Goal: Information Seeking & Learning: Stay updated

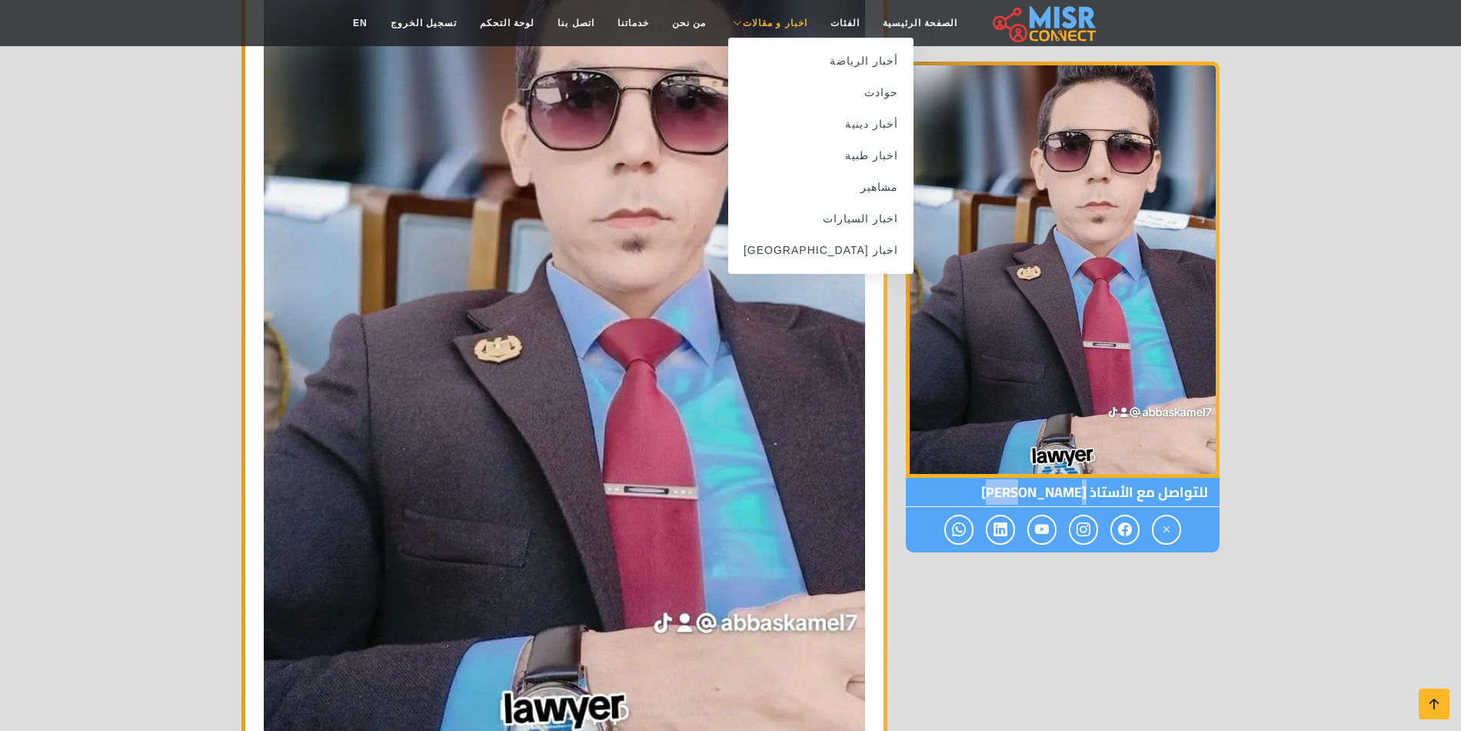
click at [783, 26] on span "اخبار و مقالات" at bounding box center [775, 23] width 65 height 14
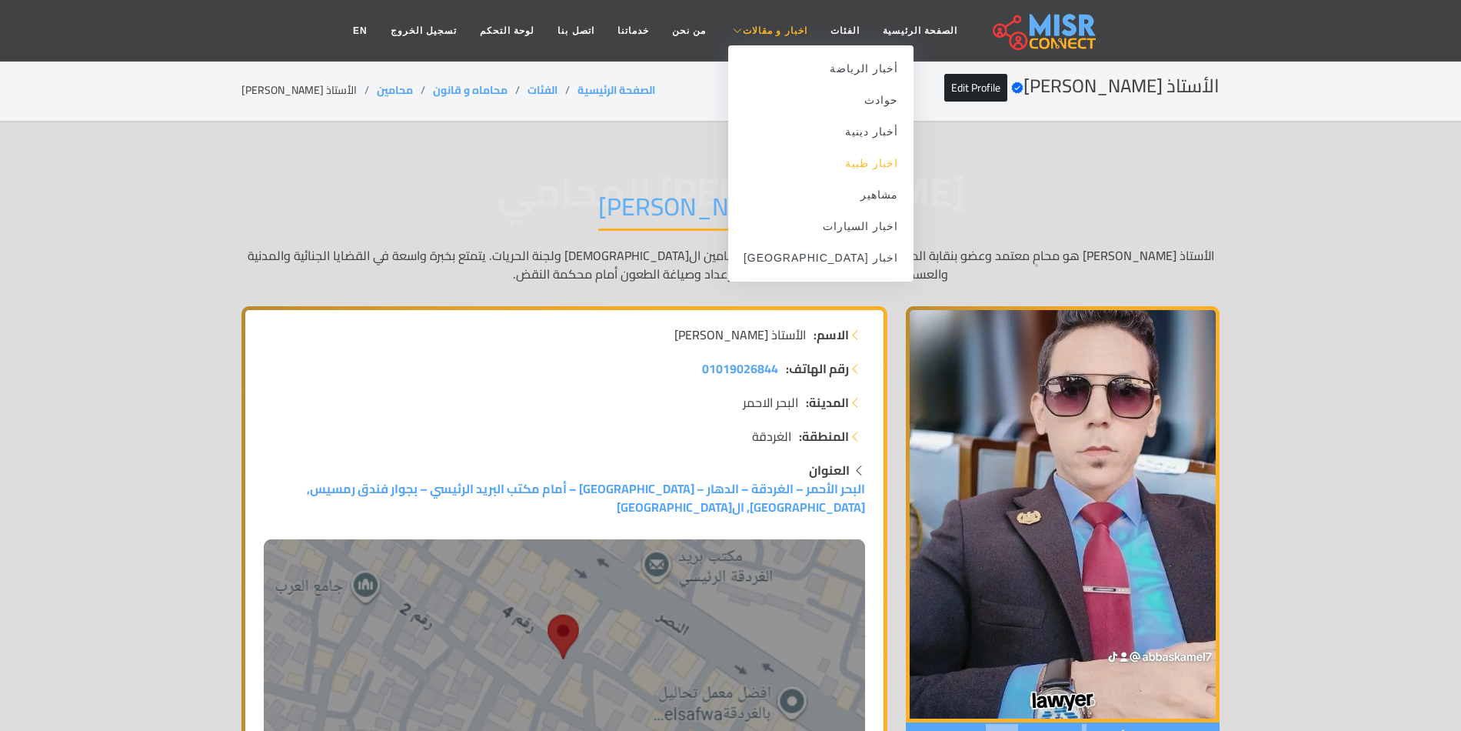
click at [845, 168] on link "اخبار طبية" at bounding box center [820, 164] width 185 height 32
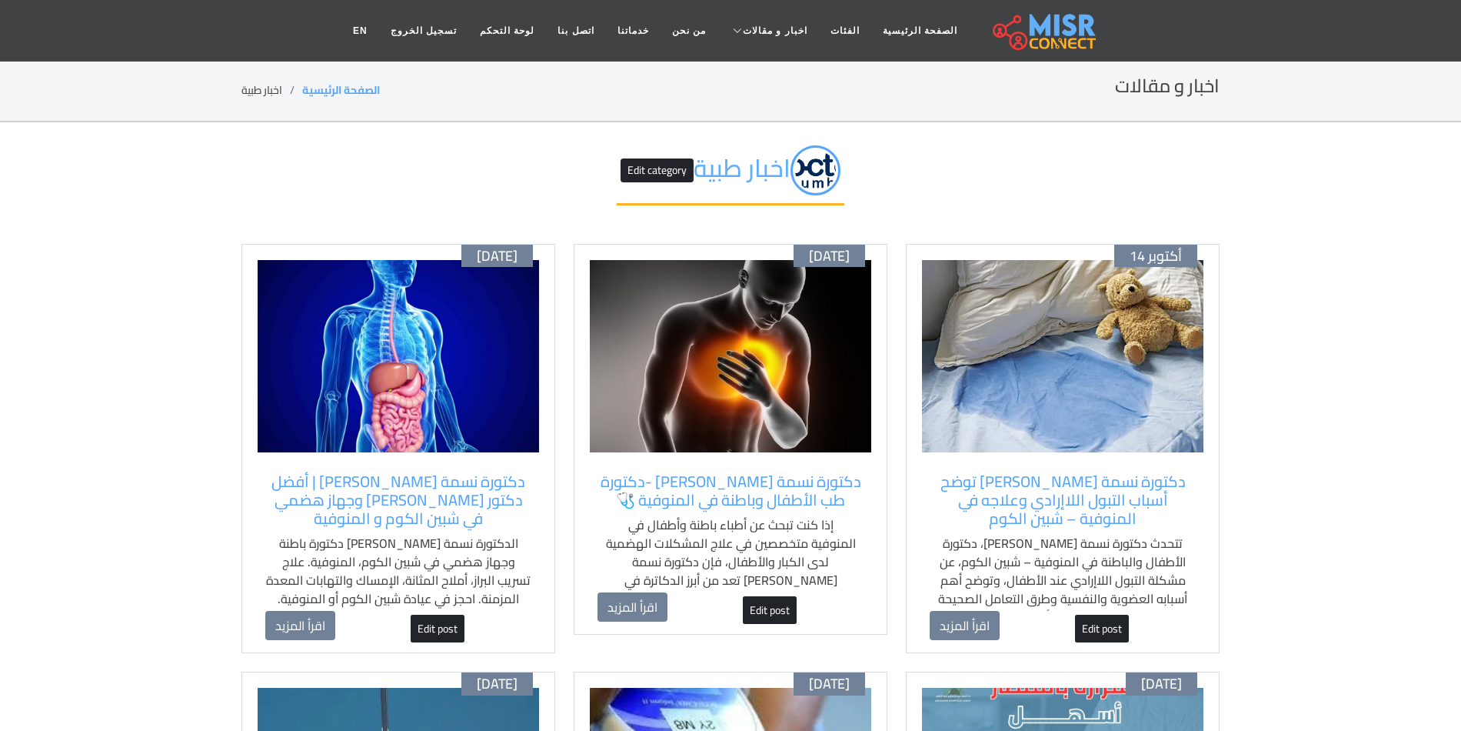
click at [1108, 365] on img at bounding box center [1063, 356] width 282 height 192
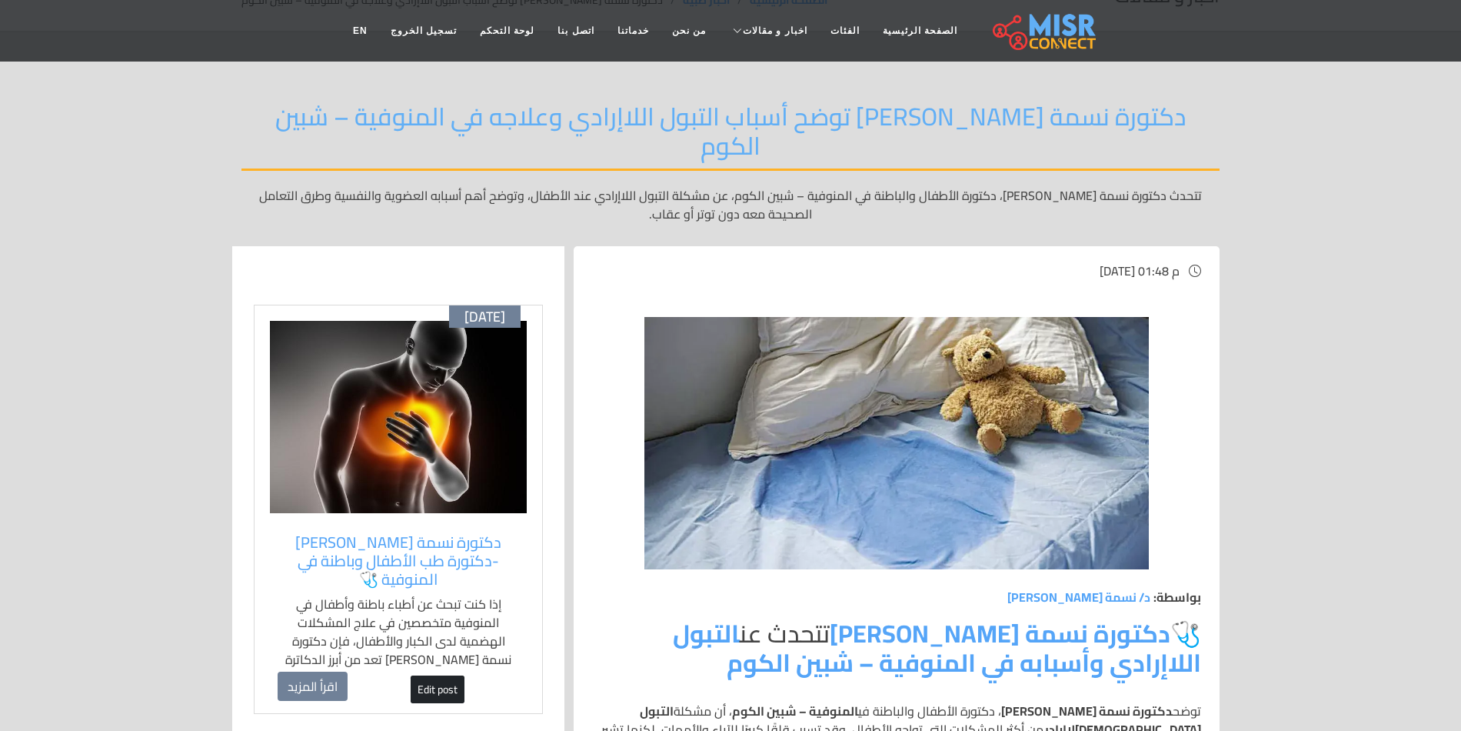
scroll to position [231, 0]
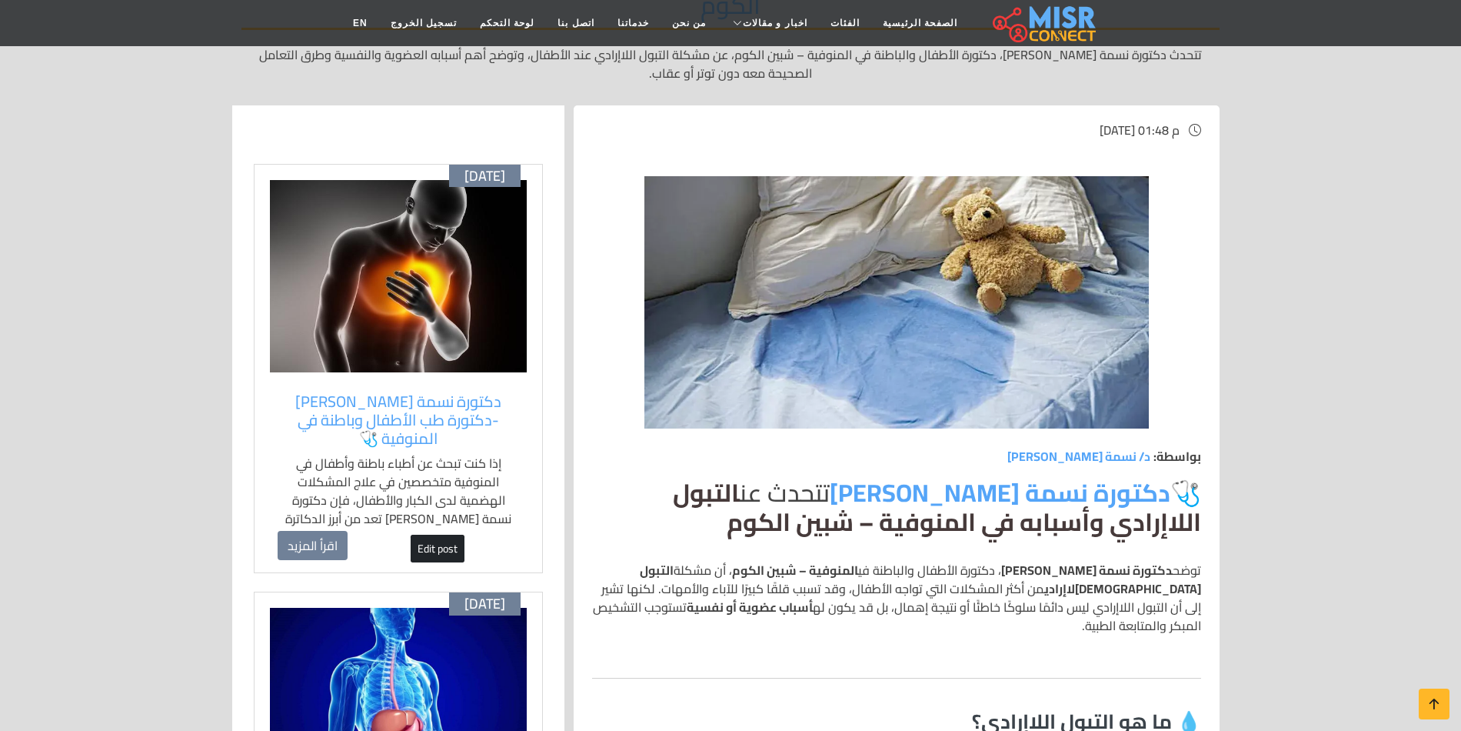
click at [1051, 502] on link "التبول اللاإرادي وأسبابه في المنوفية – شبين الكوم" at bounding box center [937, 506] width 528 height 75
click at [1093, 501] on link "التبول اللاإرادي وأسبابه في المنوفية – شبين الكوم" at bounding box center [937, 506] width 528 height 75
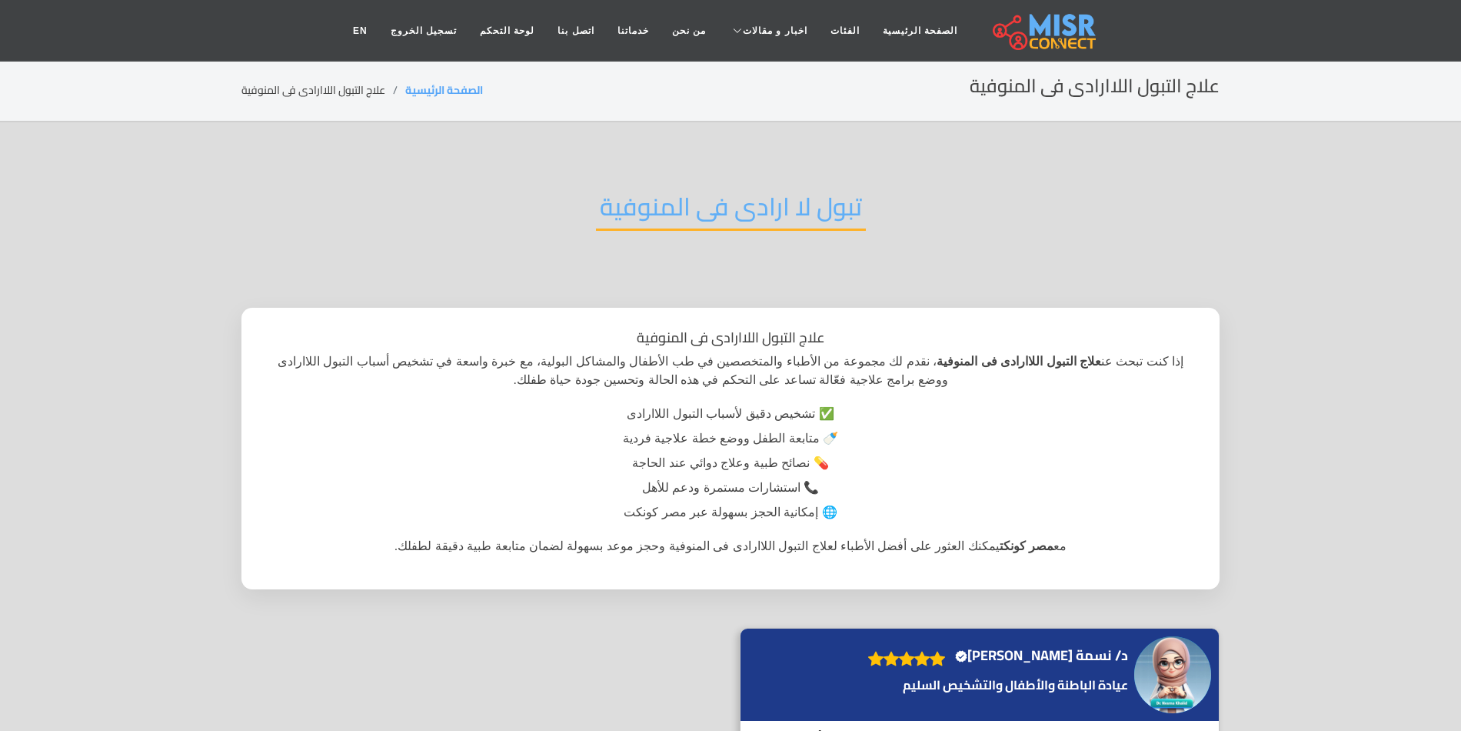
click at [795, 212] on h2 "تبول لا ارادى فى المنوفية" at bounding box center [731, 211] width 270 height 39
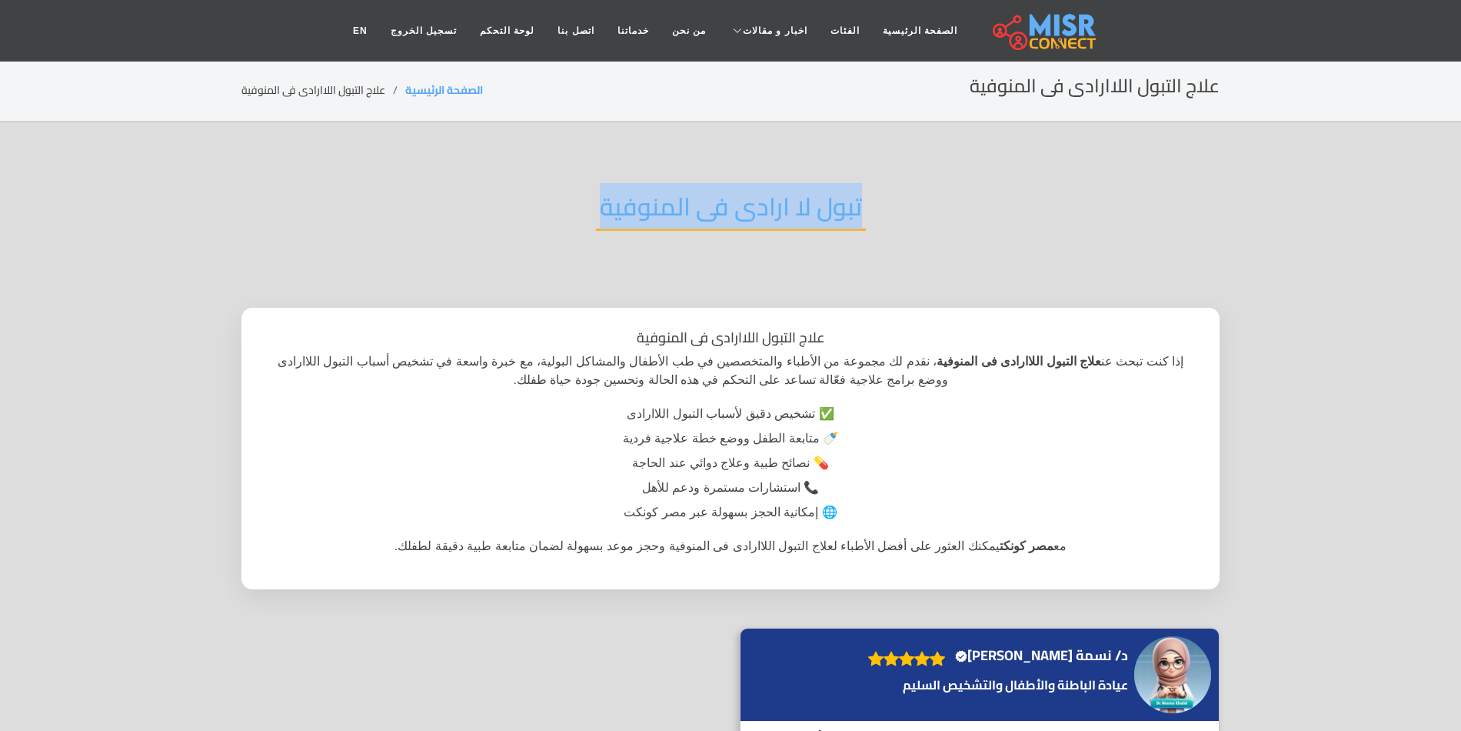
click at [795, 212] on h2 "تبول لا ارادى فى المنوفية" at bounding box center [731, 211] width 270 height 39
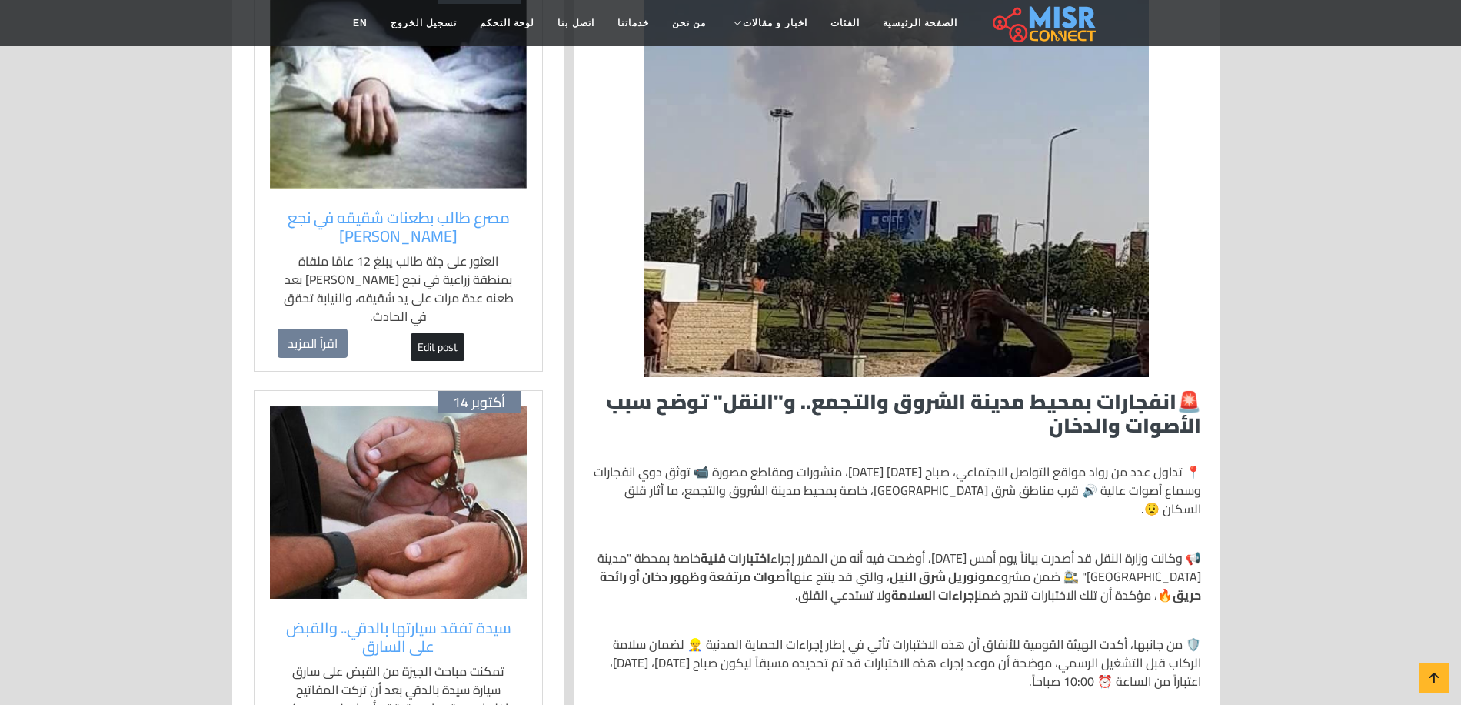
scroll to position [769, 0]
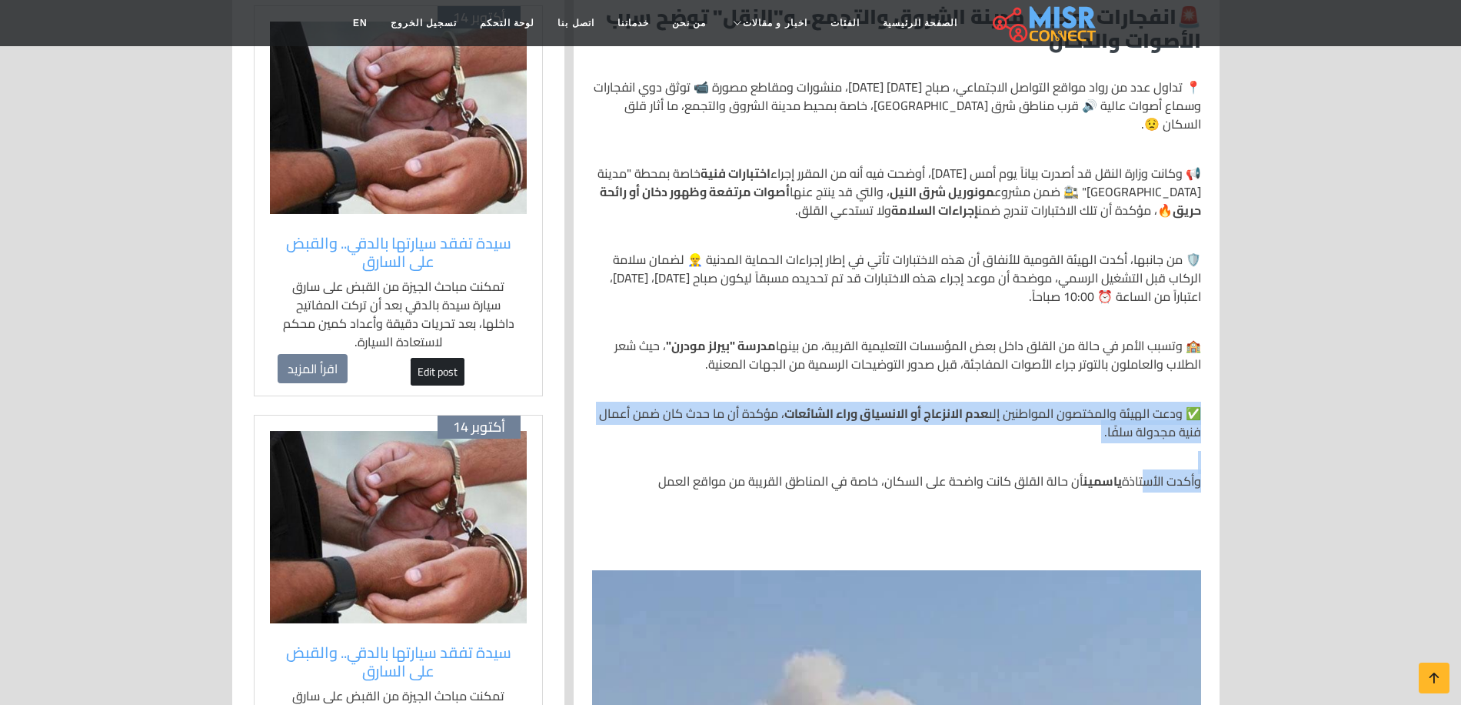
drag, startPoint x: 1131, startPoint y: 488, endPoint x: 715, endPoint y: 466, distance: 415.9
click at [715, 466] on div "🚨 انفجارات بمحيط مدينة الشروق والتجمع.. و"النقل" توضح سبب الأصوات والدخان 📍 تدا…" at bounding box center [897, 692] width 628 height 1400
click at [1087, 465] on div "🚨 انفجارات بمحيط مدينة الشروق والتجمع.. و"النقل" توضح سبب الأصوات والدخان 📍 تدا…" at bounding box center [897, 692] width 628 height 1400
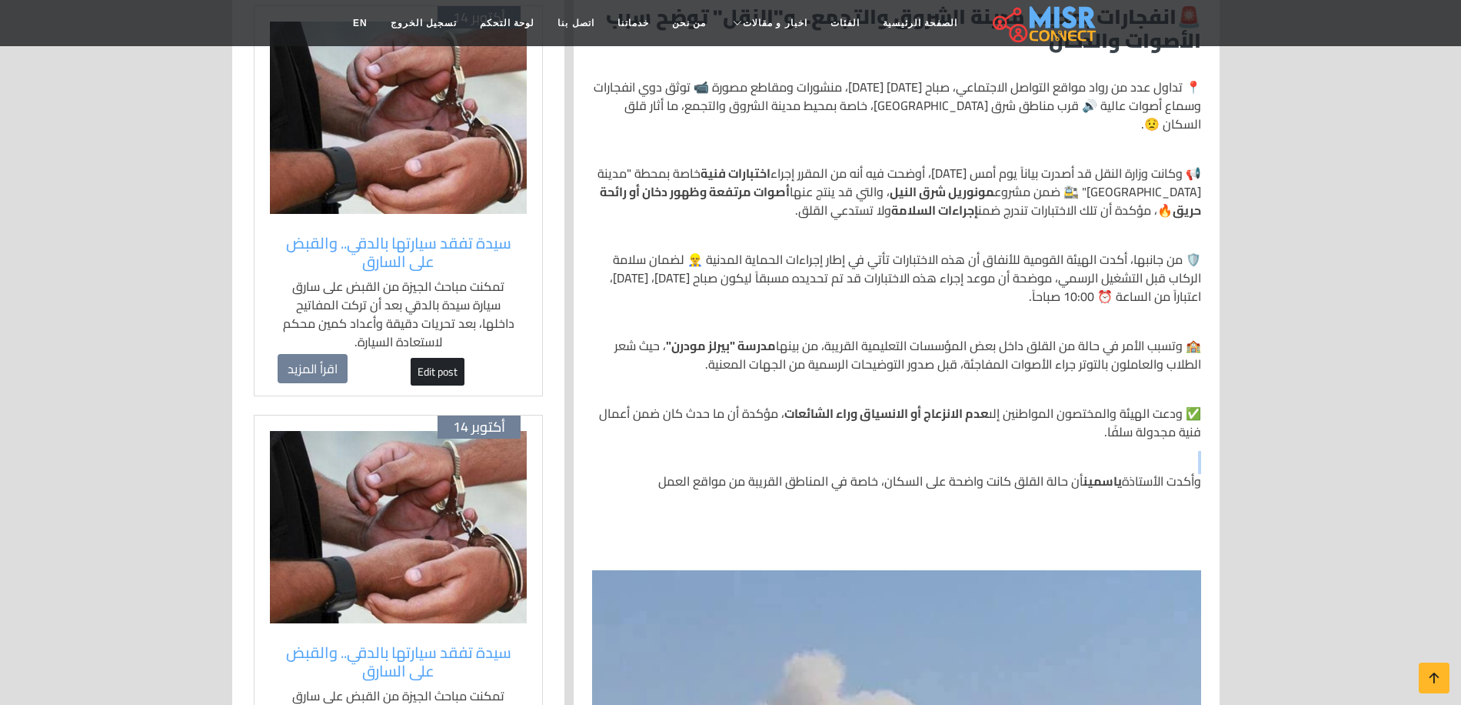
click at [1087, 465] on div "🚨 انفجارات بمحيط مدينة الشروق والتجمع.. و"النقل" توضح سبب الأصوات والدخان 📍 تدا…" at bounding box center [897, 692] width 628 height 1400
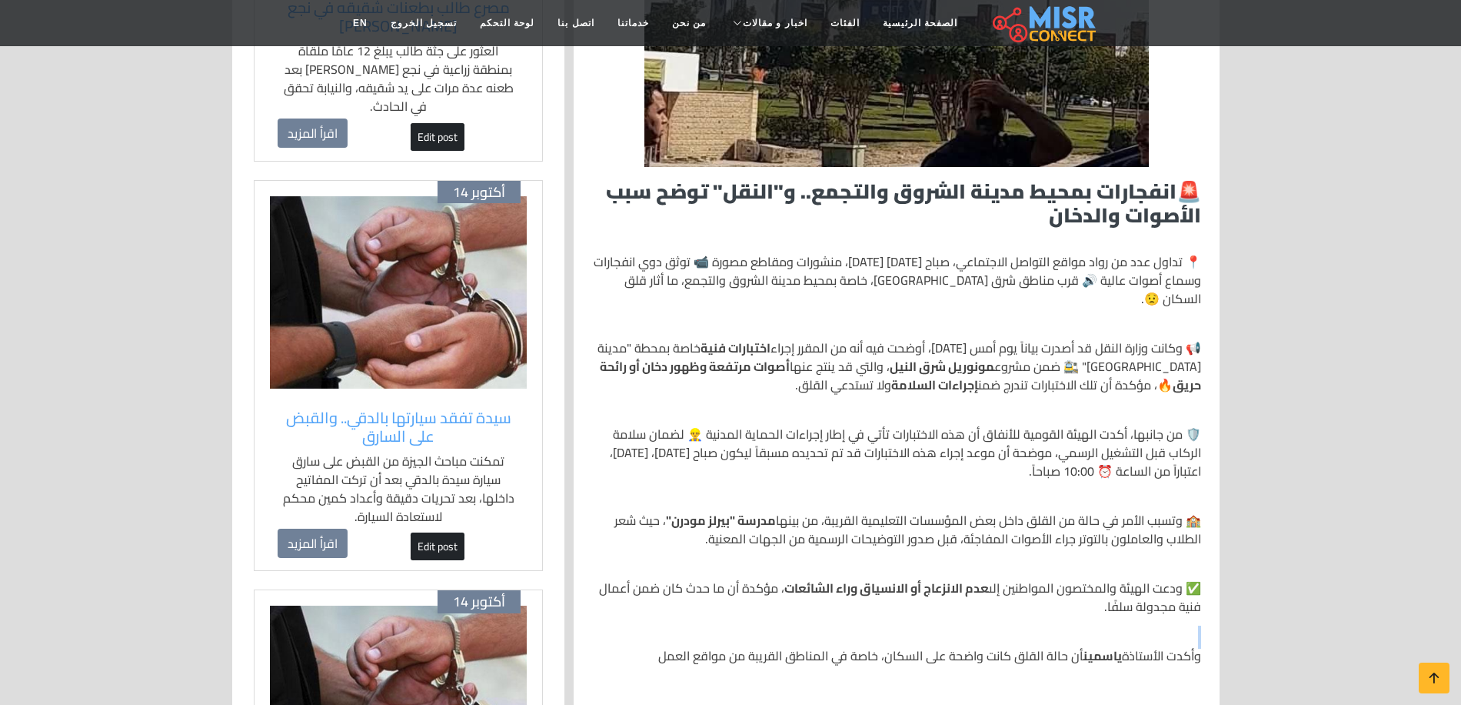
scroll to position [308, 0]
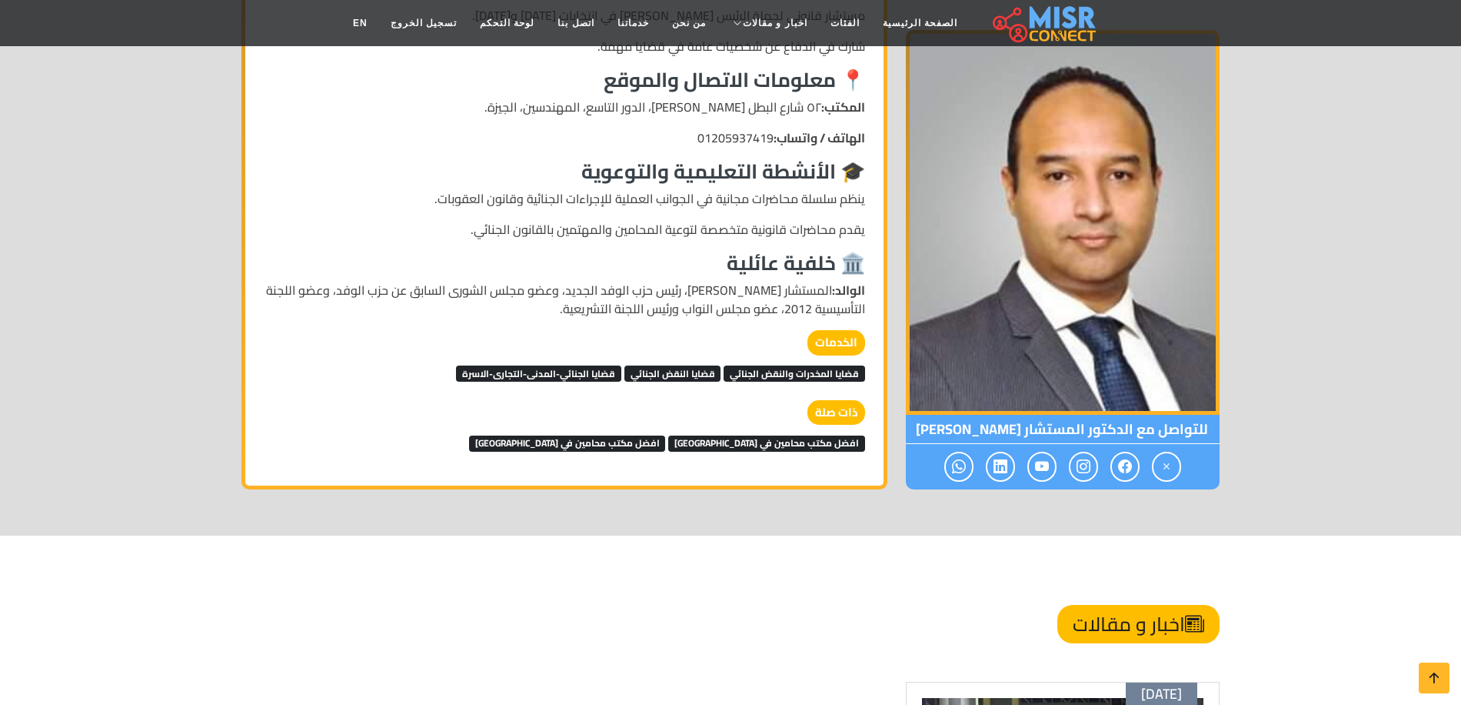
scroll to position [1154, 0]
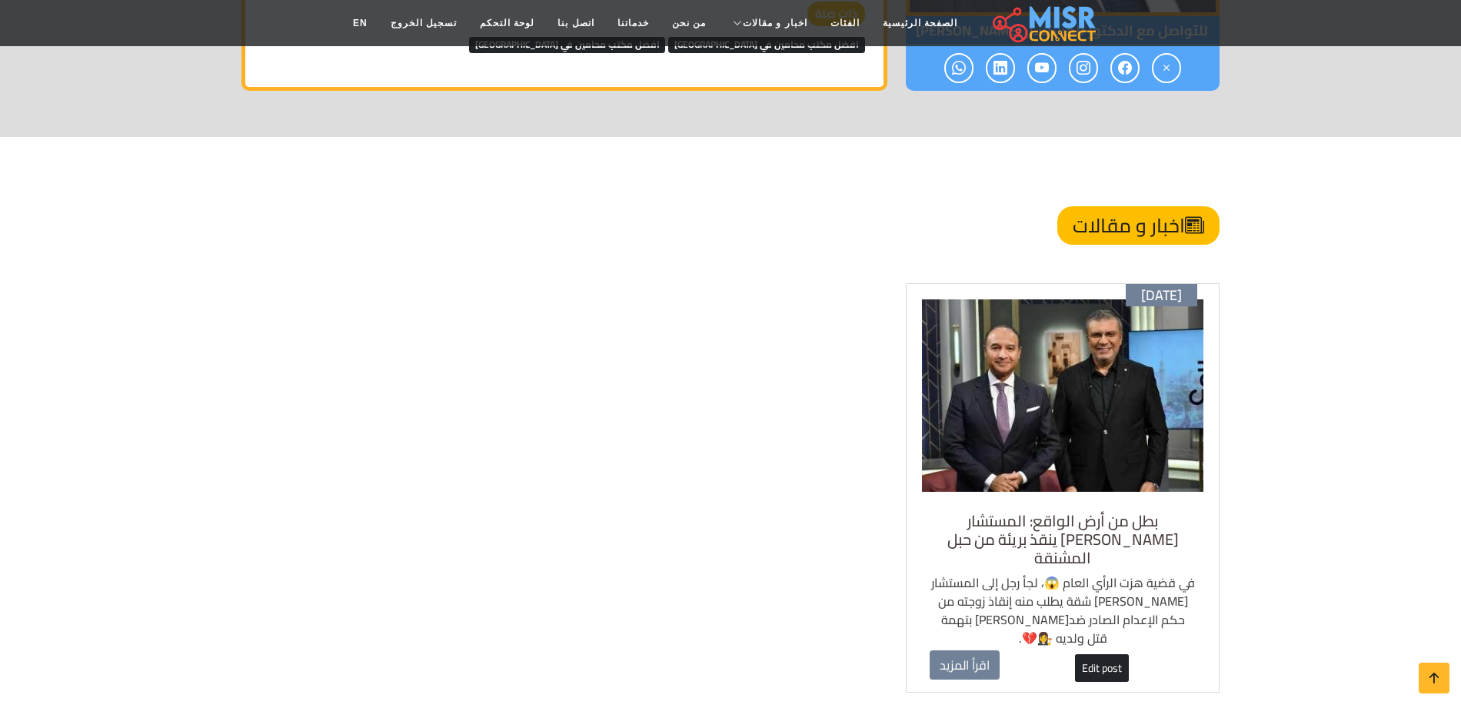
click at [1081, 532] on h5 "بطل من أرض الواقع: المستشار محمد بهاء الدين أبو شقة ينقذ بريئة من حبل المشنقة" at bounding box center [1063, 538] width 266 height 55
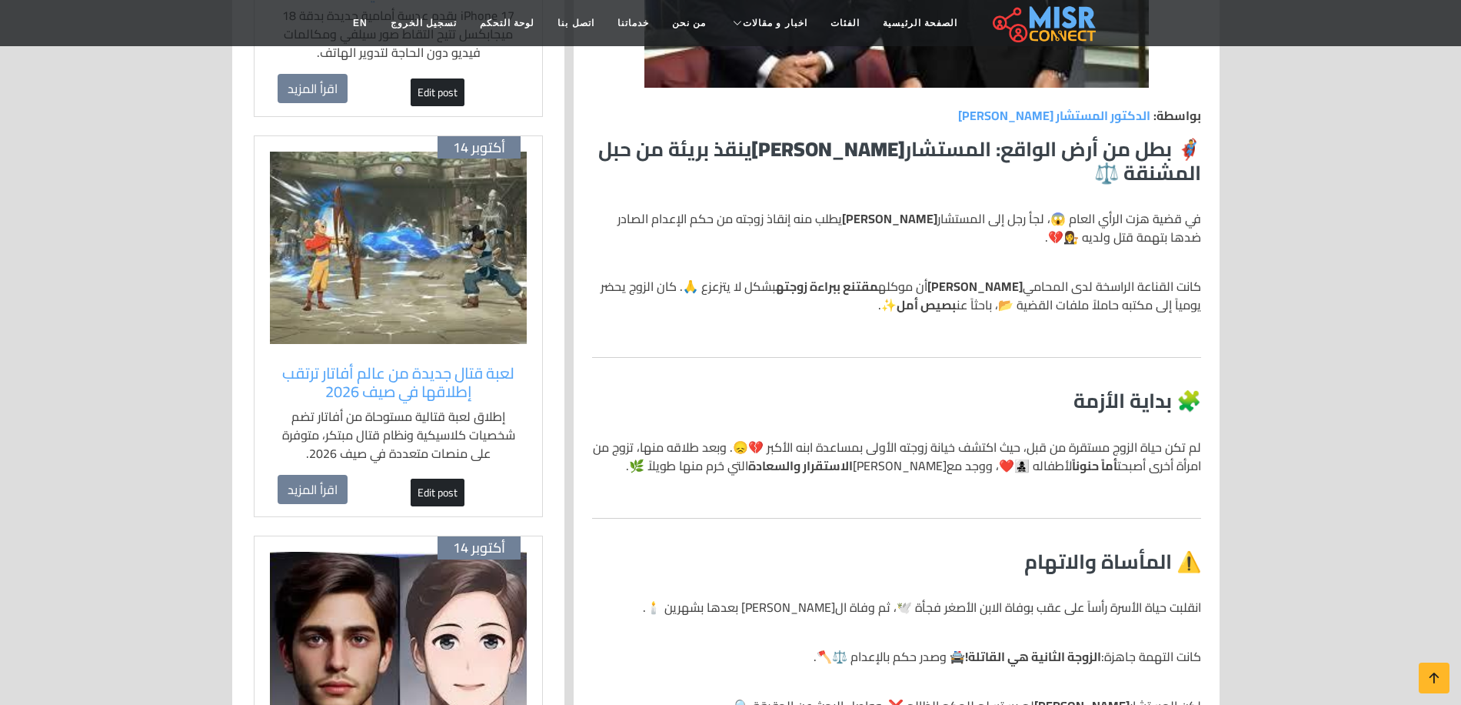
scroll to position [385, 0]
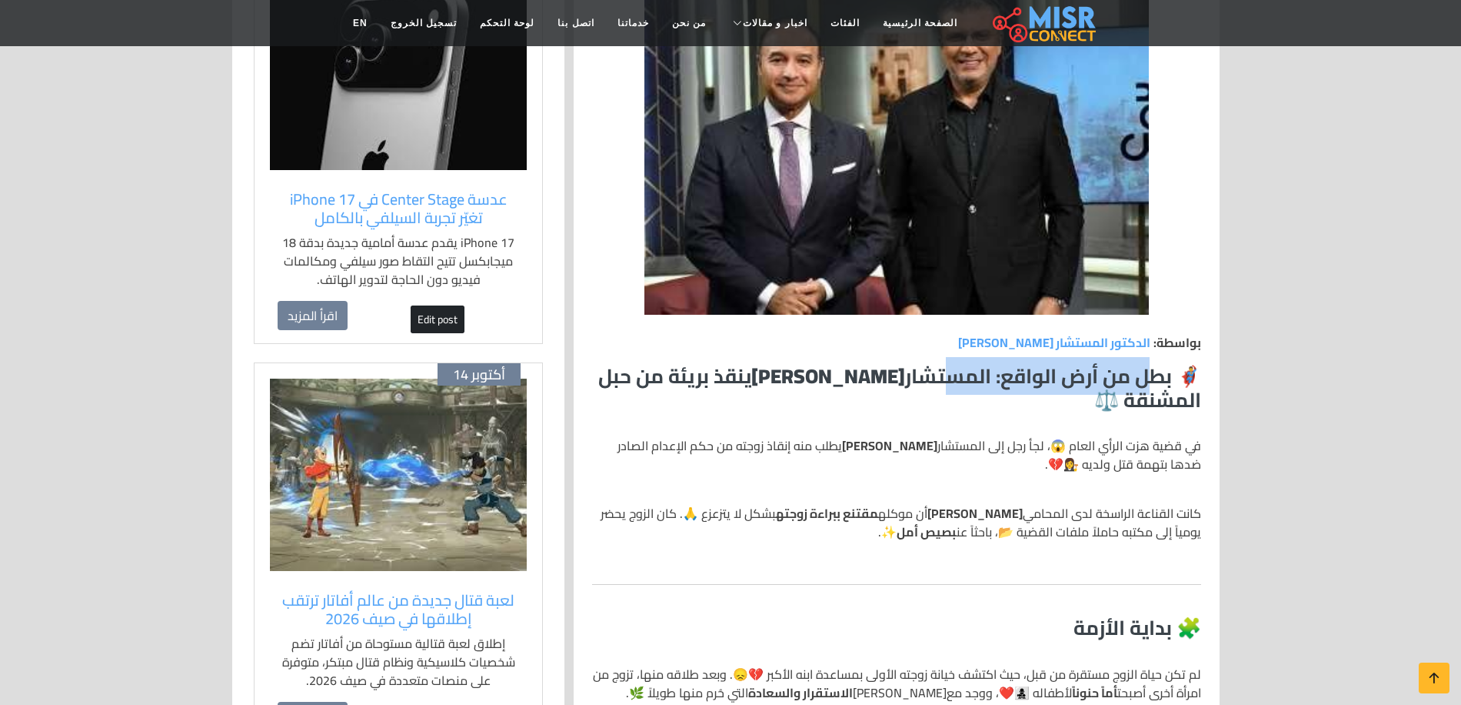
drag, startPoint x: 1002, startPoint y: 378, endPoint x: 941, endPoint y: 378, distance: 61.5
click at [941, 378] on h3 "🦸‍♂️ بطل من أرض الواقع: المستشار [PERSON_NAME] ينقذ بريئة من حبل المشنقة ⚖️" at bounding box center [896, 388] width 609 height 48
drag, startPoint x: 706, startPoint y: 453, endPoint x: 609, endPoint y: 453, distance: 96.9
click at [609, 453] on p "في قضية هزت الرأي العام 😱، لجأ رجل إلى المستشار محمد بهاء الدين أبو شقة يطلب من…" at bounding box center [896, 454] width 609 height 37
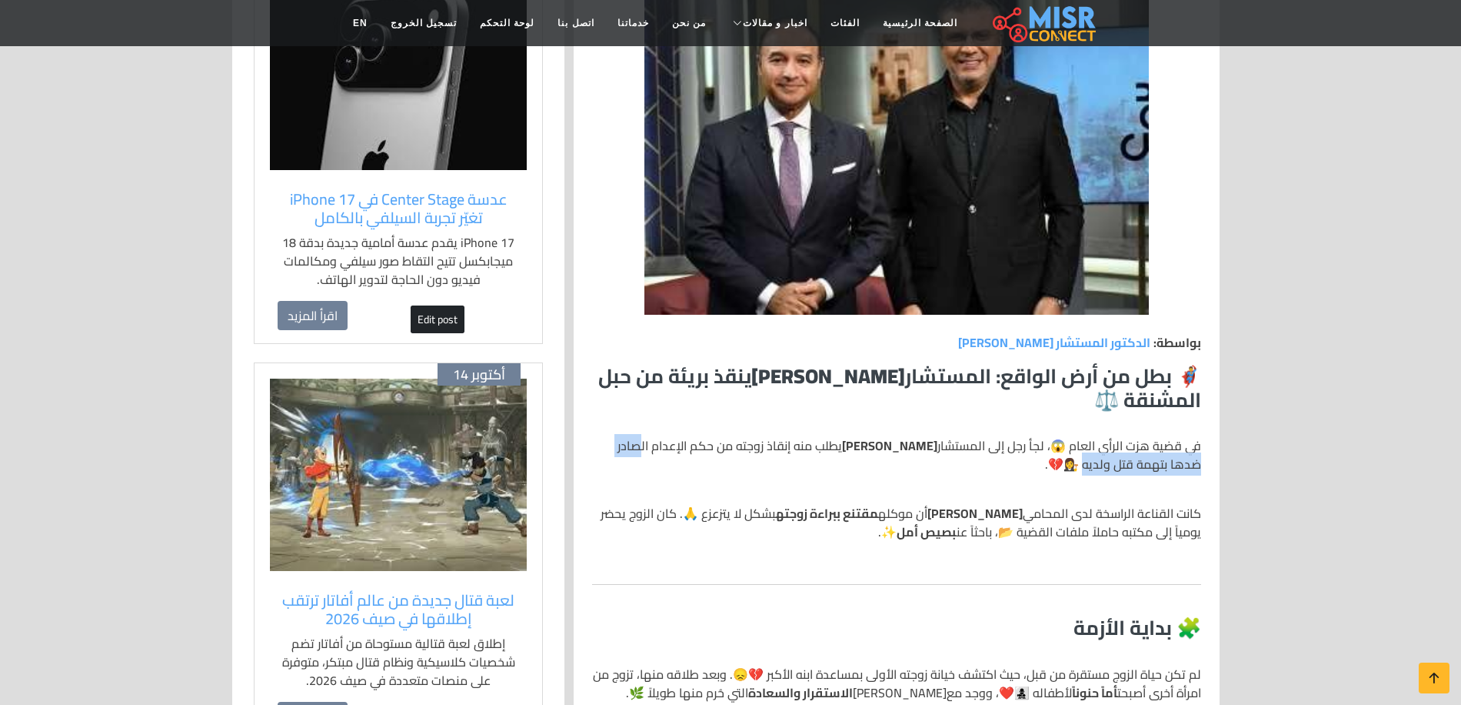
drag, startPoint x: 1158, startPoint y: 472, endPoint x: 1056, endPoint y: 473, distance: 101.5
click at [1056, 473] on p "في قضية هزت الرأي العام 😱، لجأ رجل إلى المستشار محمد بهاء الدين أبو شقة يطلب من…" at bounding box center [896, 454] width 609 height 37
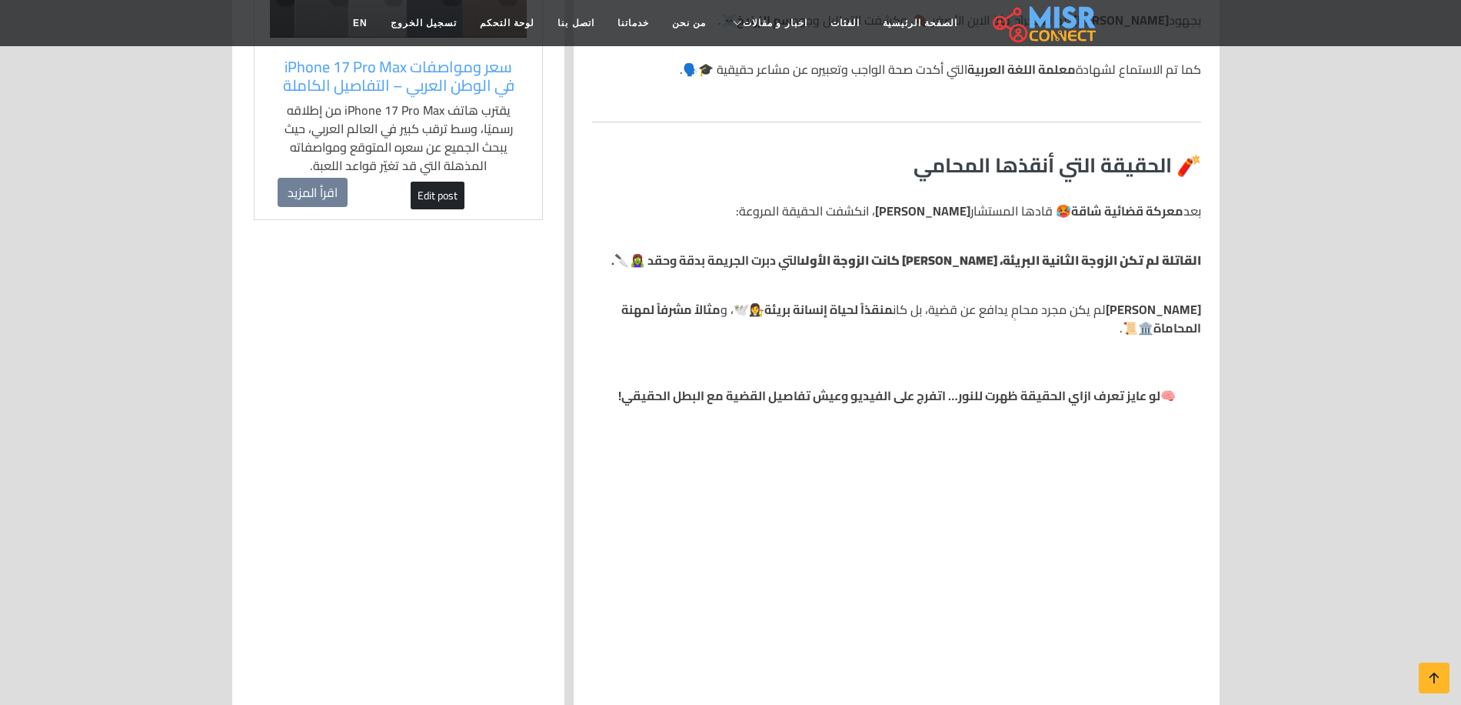
scroll to position [1769, 0]
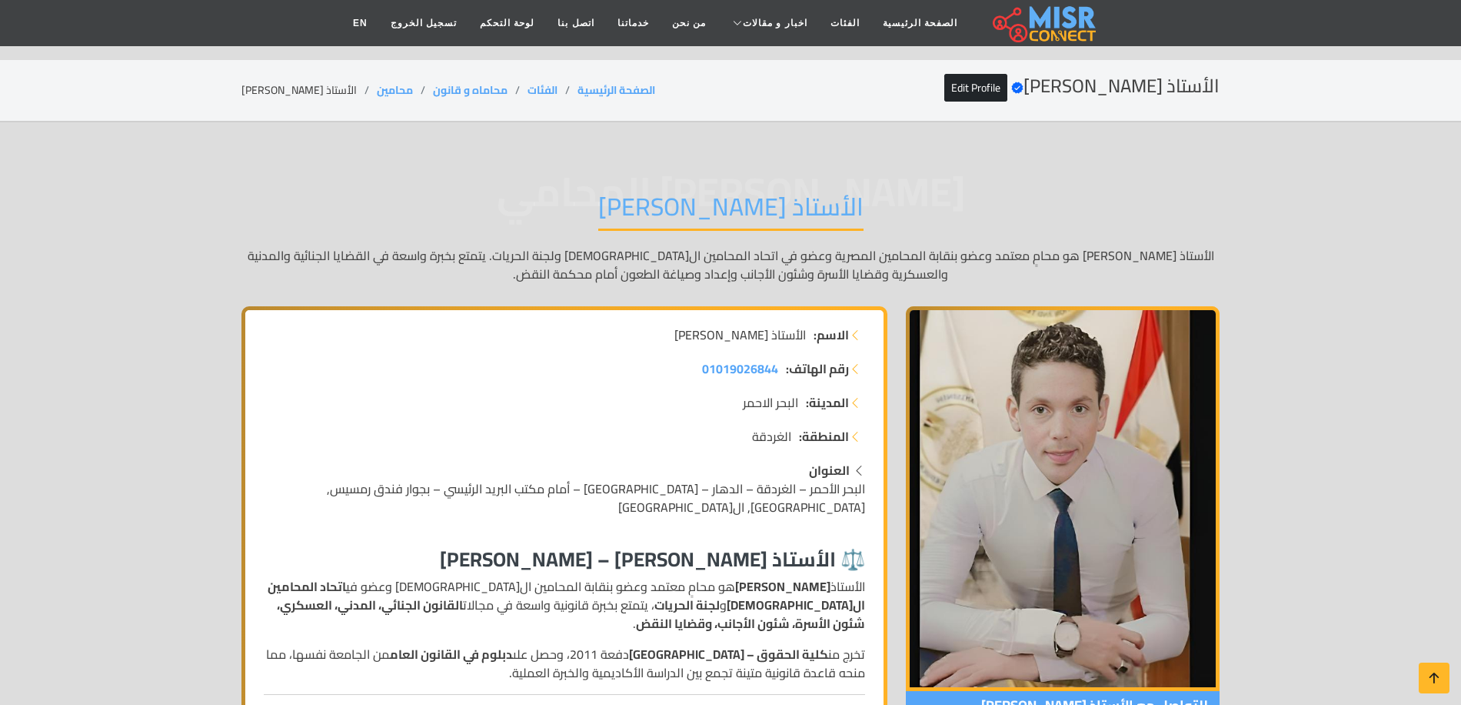
scroll to position [1846, 0]
